Goal: Transaction & Acquisition: Purchase product/service

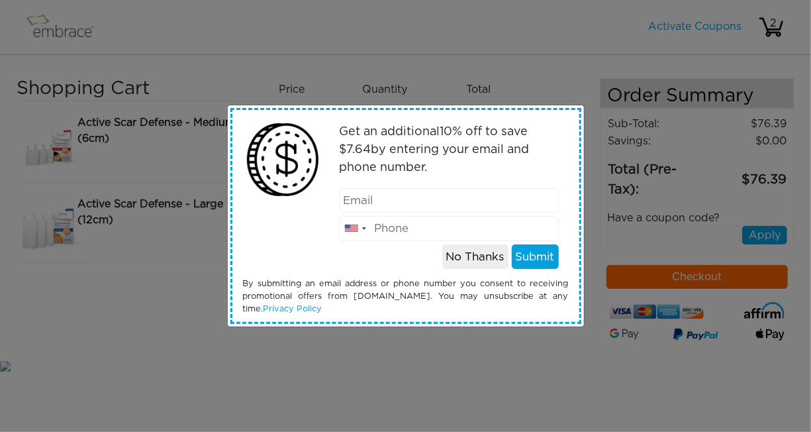
click at [431, 201] on input "email" at bounding box center [449, 200] width 220 height 25
type input "jocelynmanns@gmail.com"
type input "9084778311"
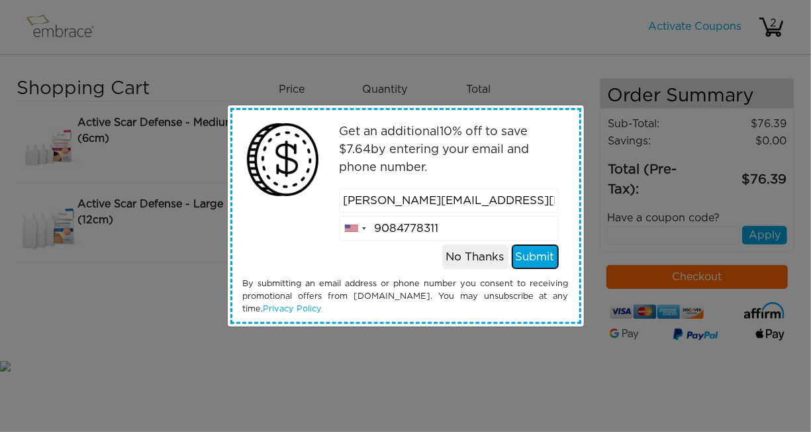
click at [536, 257] on button "Submit" at bounding box center [535, 256] width 47 height 25
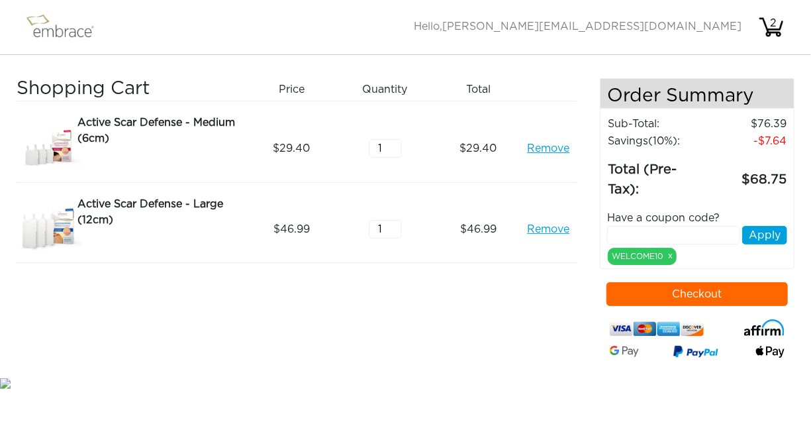
click at [555, 148] on link "Remove" at bounding box center [548, 148] width 42 height 16
click at [547, 147] on link "Remove" at bounding box center [548, 148] width 42 height 16
click at [545, 149] on link "Remove" at bounding box center [548, 148] width 42 height 16
click at [75, 34] on img at bounding box center [66, 27] width 86 height 33
